Goal: Complete application form

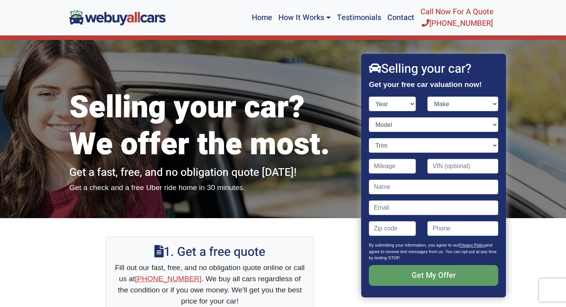
select select "2016"
click at [369, 97] on select "Year [DATE] 2024 2023 2022 2021 2020 2019 2018 2017 2016 2015 2014 2013 2012 20…" at bounding box center [392, 104] width 47 height 15
click at [453, 105] on select "Make Acura Alfa Romeo Aston [PERSON_NAME] Audi Bentley BMW Buick Cadillac Chevr…" at bounding box center [463, 104] width 71 height 15
select select "MINI"
click at [428, 97] on select "Make Acura Alfa Romeo Aston [PERSON_NAME] Audi Bentley BMW Buick Cadillac Chevr…" at bounding box center [463, 104] width 71 height 15
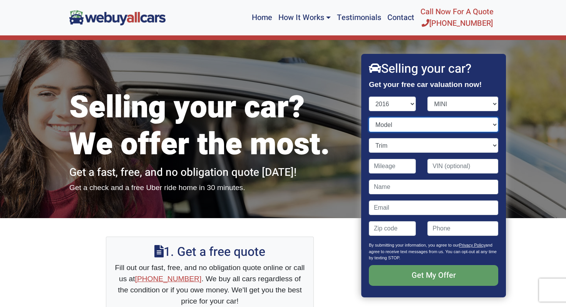
click at [408, 129] on select "Model" at bounding box center [433, 124] width 129 height 15
select select "[PERSON_NAME] [PERSON_NAME]"
click at [369, 117] on select "Model [PERSON_NAME] [PERSON_NAME] Clubman [PERSON_NAME] [PERSON_NAME] [PERSON_N…" at bounding box center [433, 124] width 129 height 15
click at [407, 147] on select "Trim" at bounding box center [433, 145] width 129 height 15
select select "S ALL4 4dr Wagon AWD (1.6L 4cyl Turbo)"
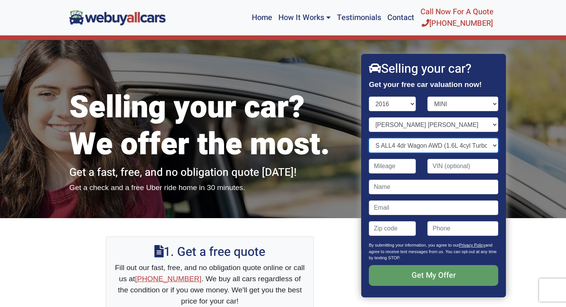
click at [369, 138] on select "Trim 4dr Wagon (1.6L 4cyl) [PERSON_NAME] Works ALL4 4dr Wagon AWD (1.6L 4cyl Tu…" at bounding box center [433, 145] width 129 height 15
click at [399, 171] on input "Contact form" at bounding box center [392, 166] width 47 height 15
type input "101,636"
paste input "[US_VEHICLE_IDENTIFICATION_NUMBER]"
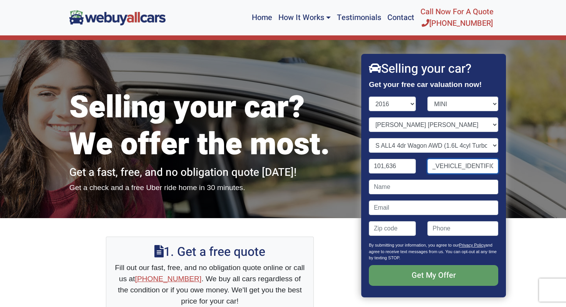
type input "[US_VEHICLE_IDENTIFICATION_NUMBER]"
click at [416, 188] on input "Contact form" at bounding box center [433, 187] width 129 height 15
type input "[PERSON_NAME]"
type input "[EMAIL_ADDRESS][DOMAIN_NAME]"
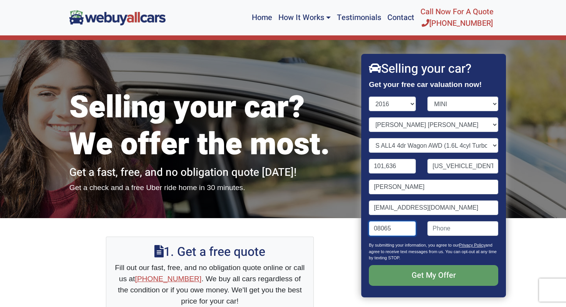
type input "08065"
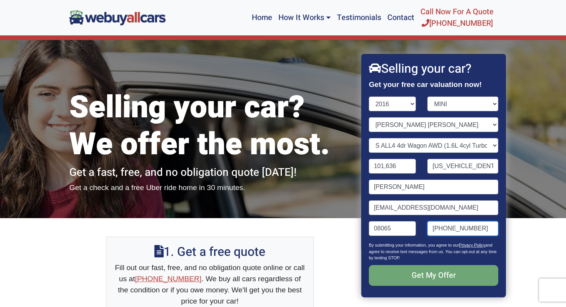
type input "[PHONE_NUMBER]"
click at [453, 279] on input "Get My Offer" at bounding box center [433, 275] width 129 height 21
